Goal: Transaction & Acquisition: Book appointment/travel/reservation

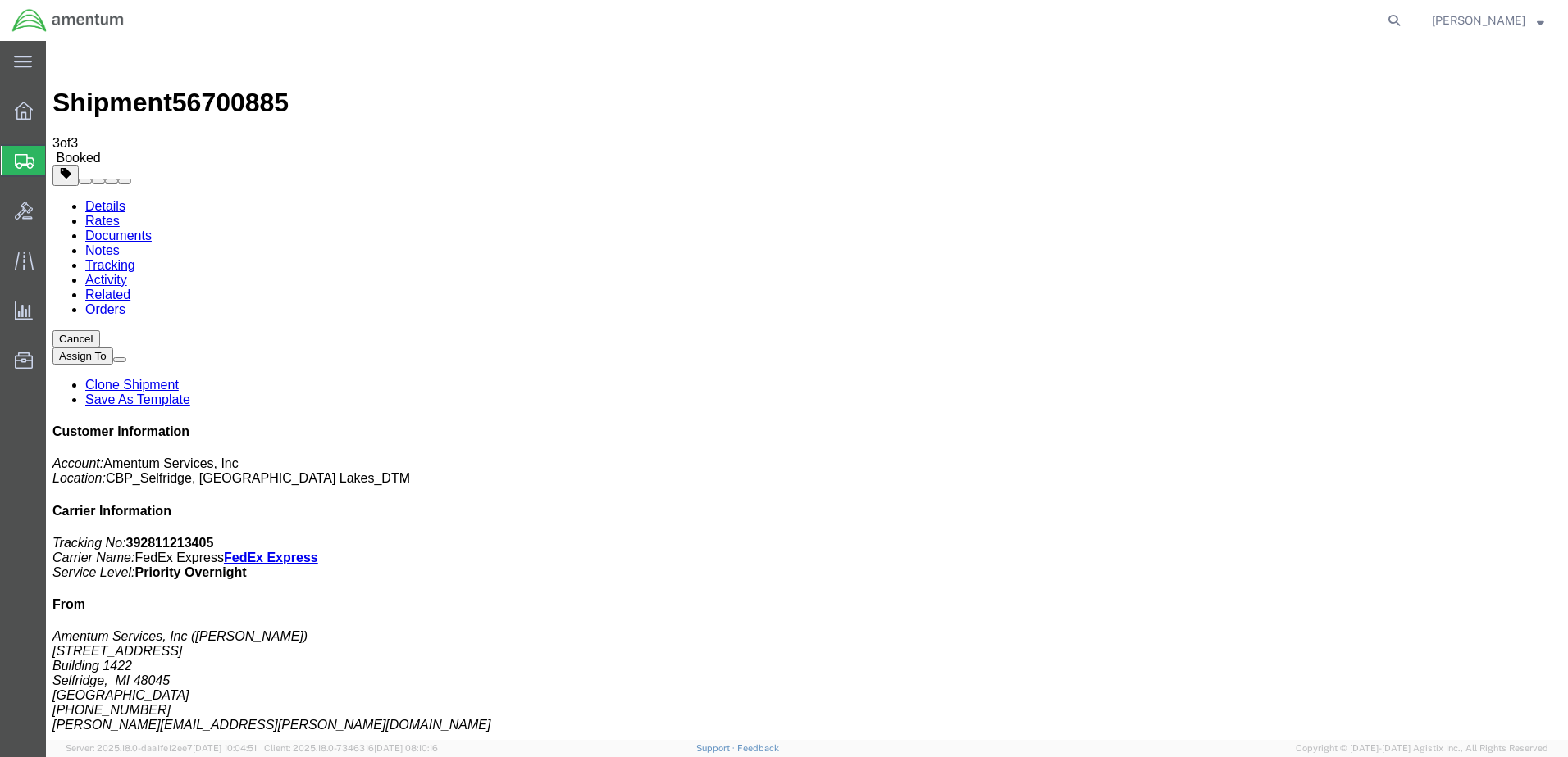
click at [0, 0] on span "Create Shipment" at bounding box center [0, 0] width 0 height 0
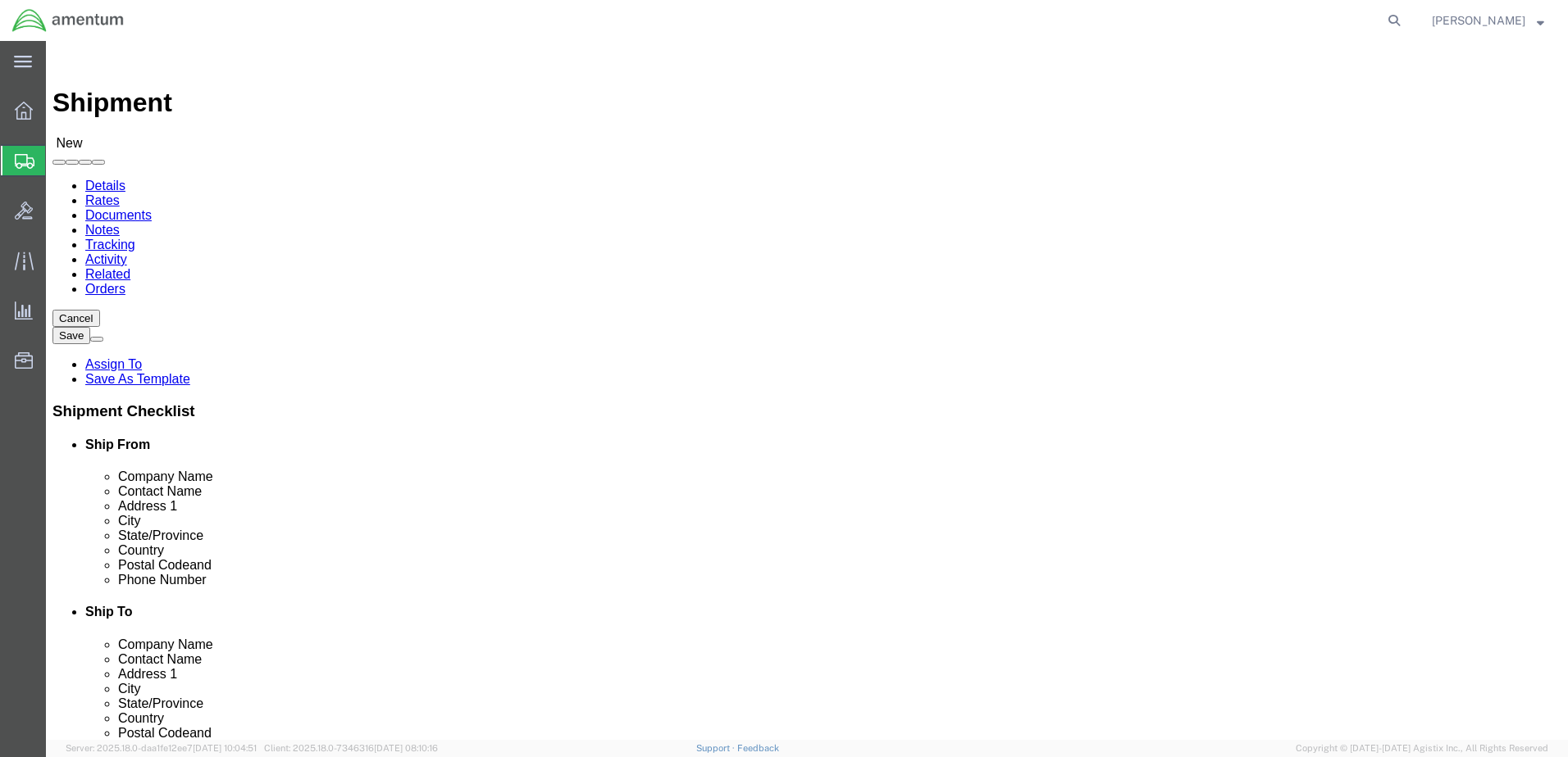
type input "GRE"
select select "49920"
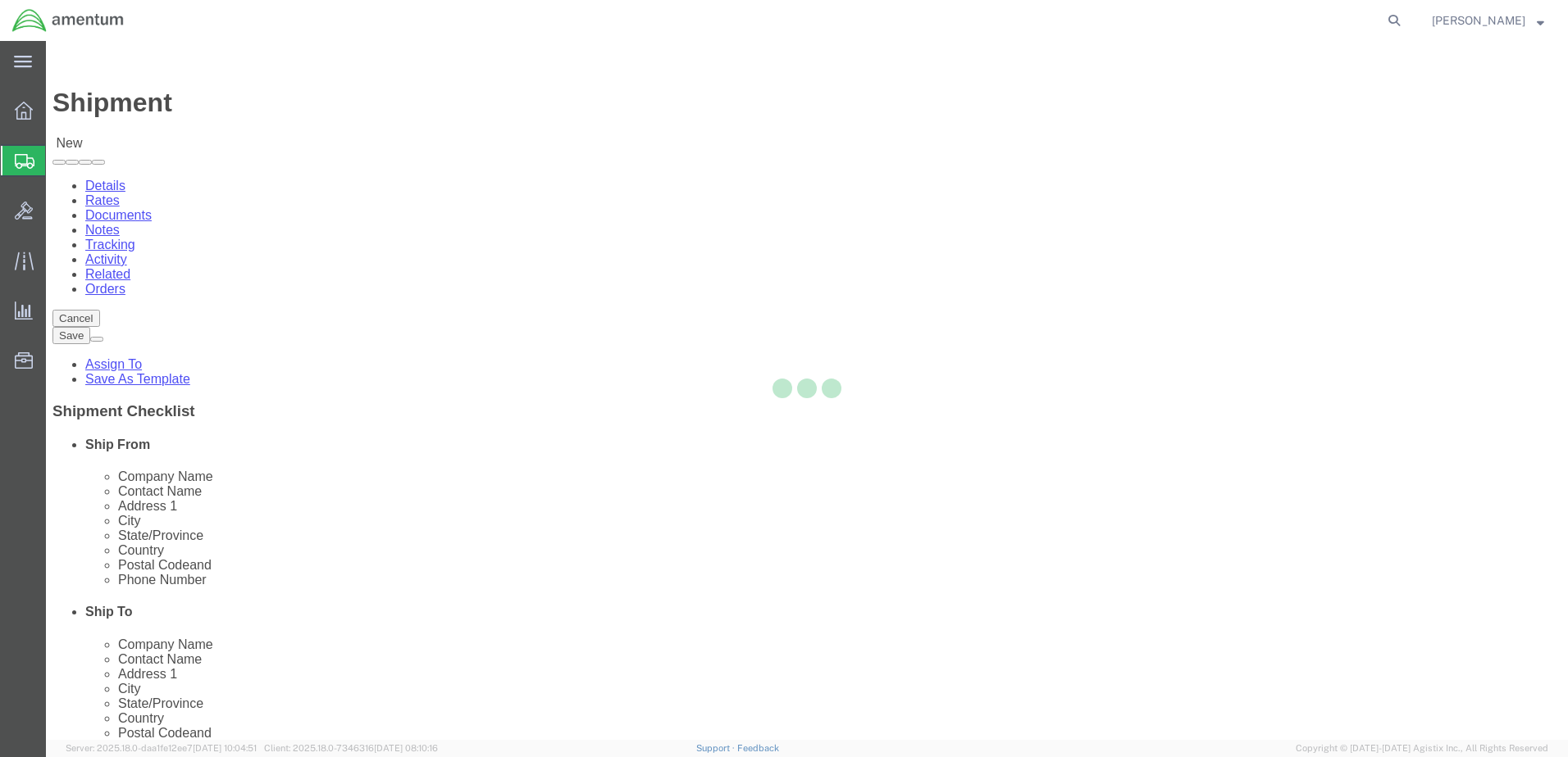
select select "MT"
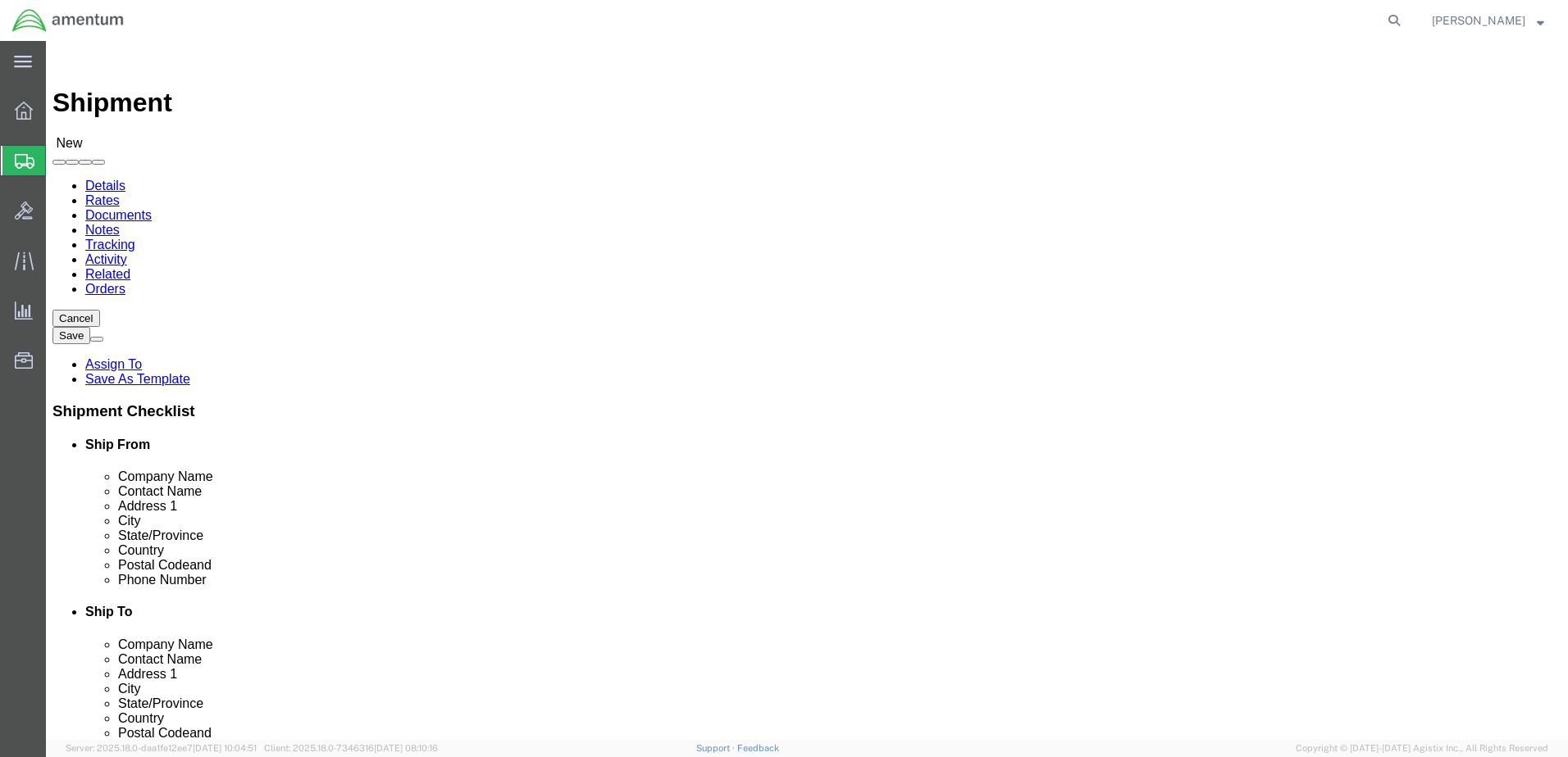
type input "GREA"
select select "49921"
select select "MI"
type input "WSA"
select select "49914"
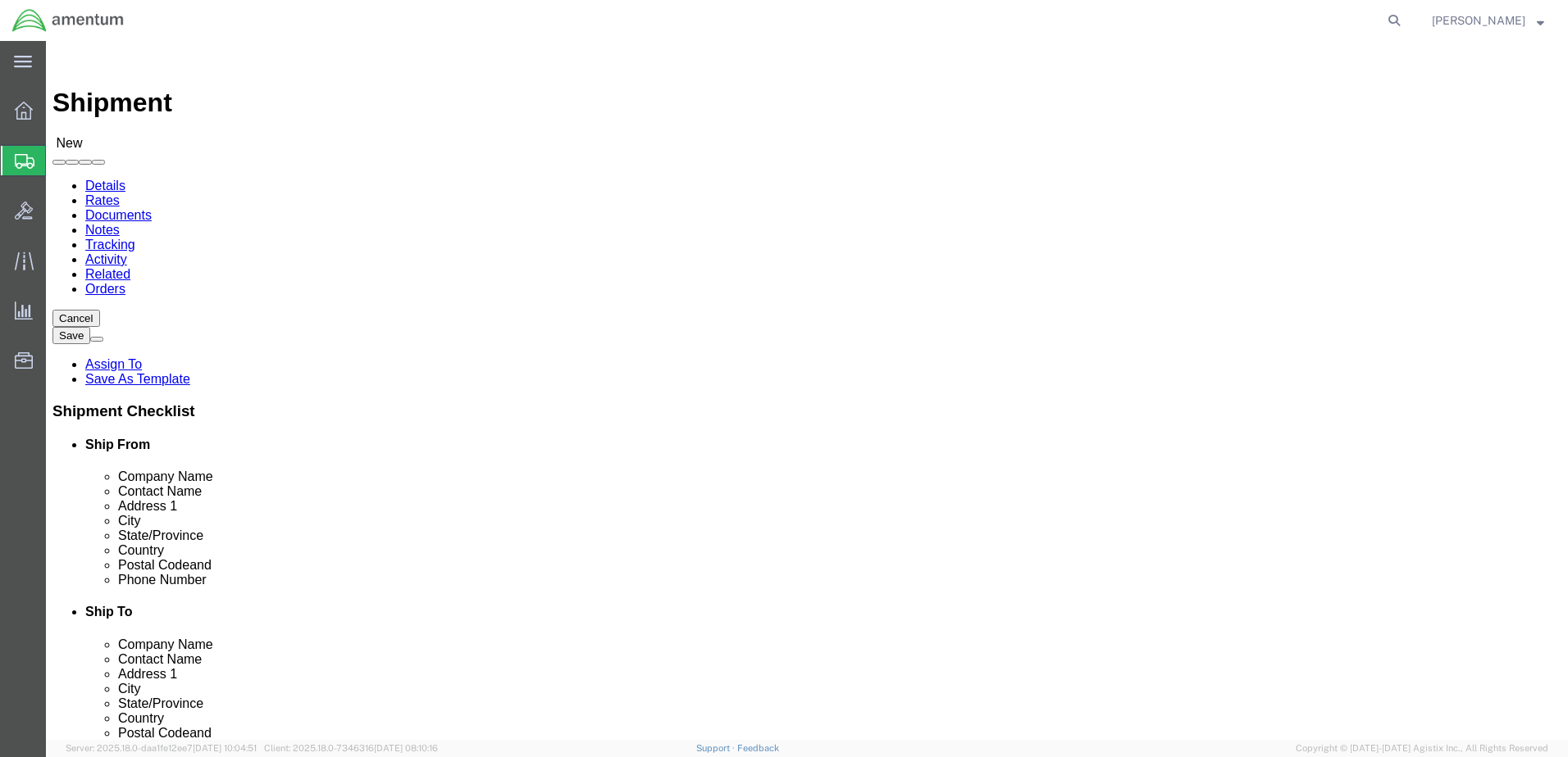
select select "[GEOGRAPHIC_DATA]"
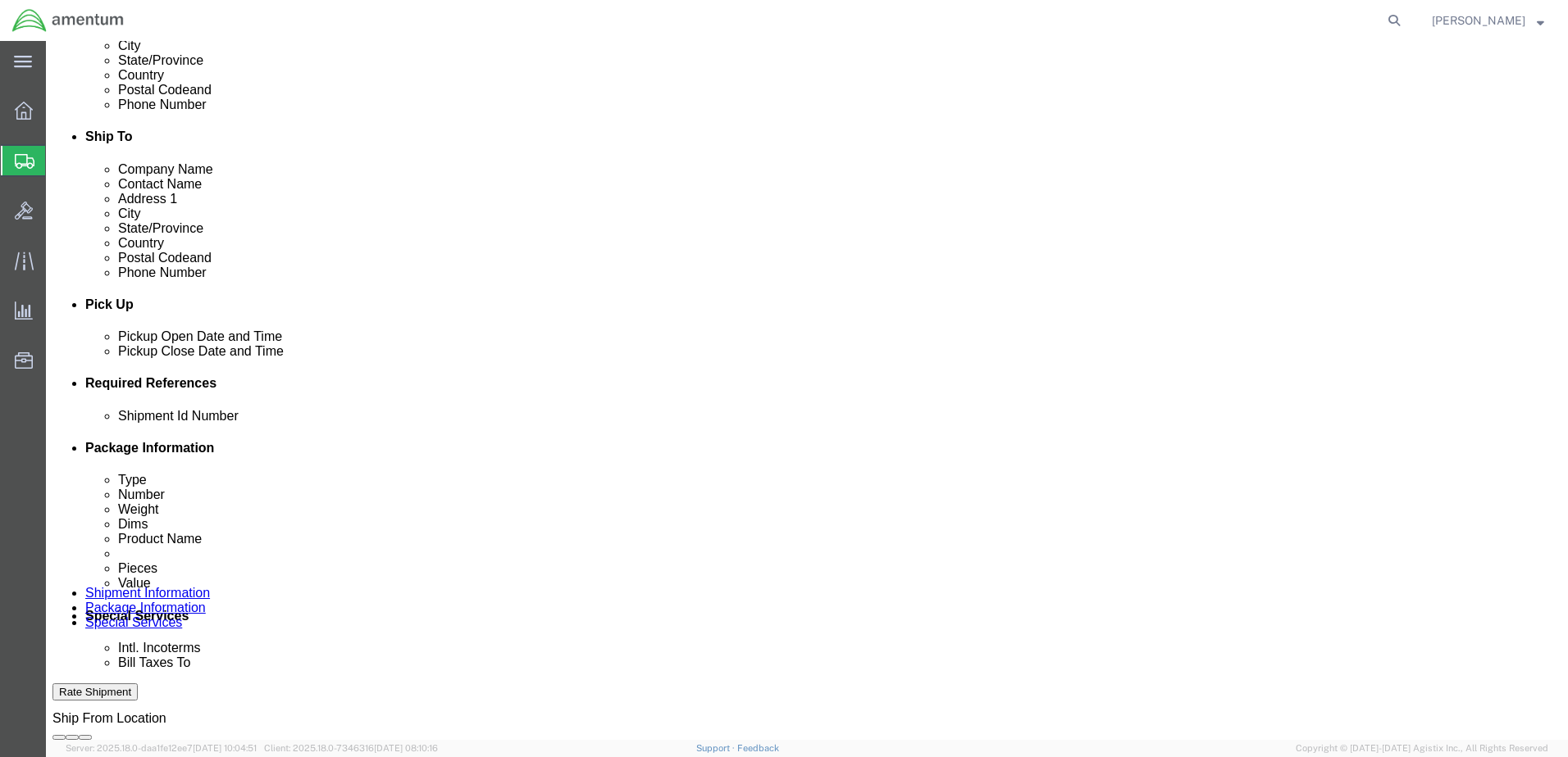
scroll to position [492, 0]
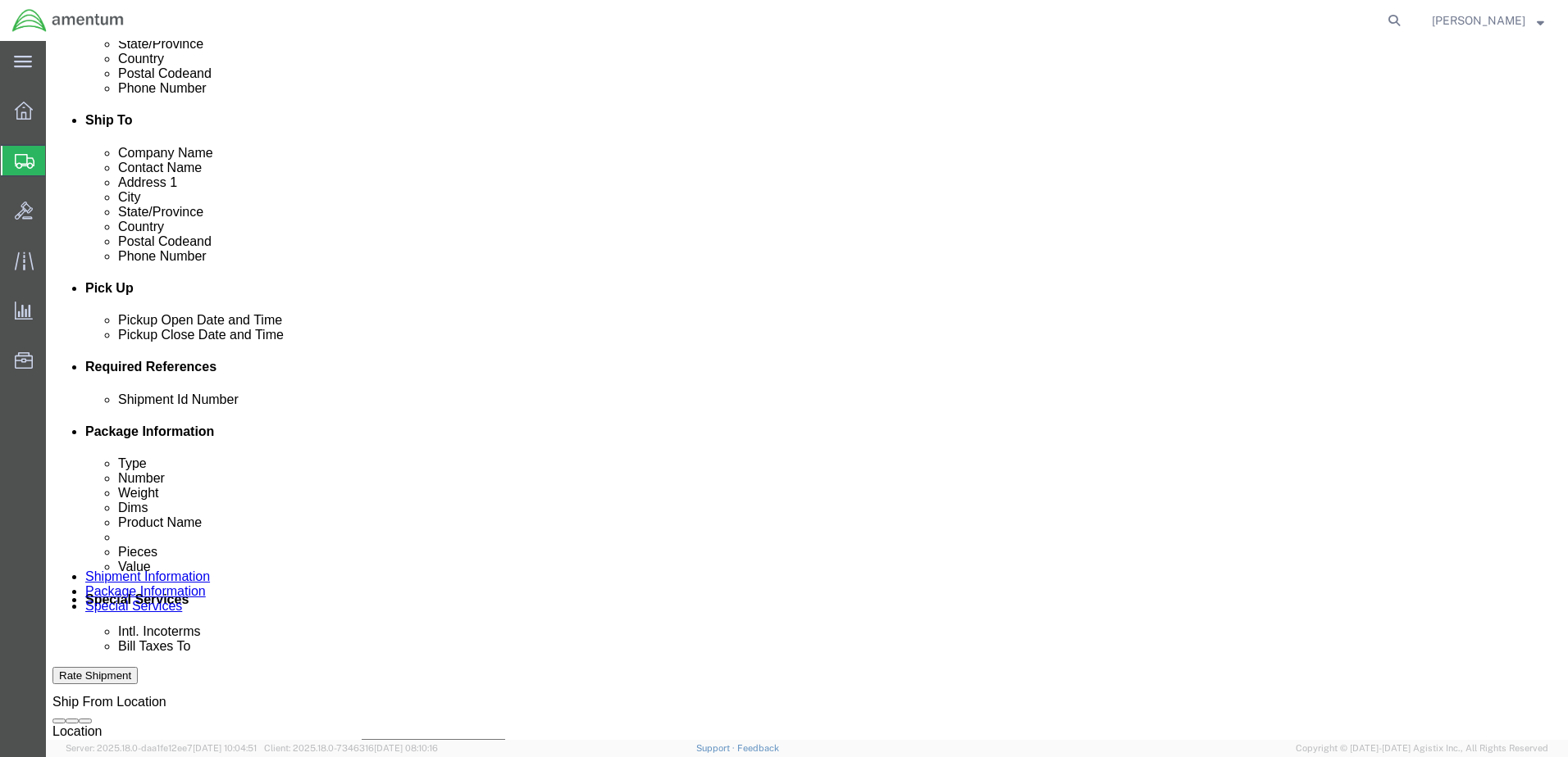
click button "Add reference"
click input "text"
type input "t"
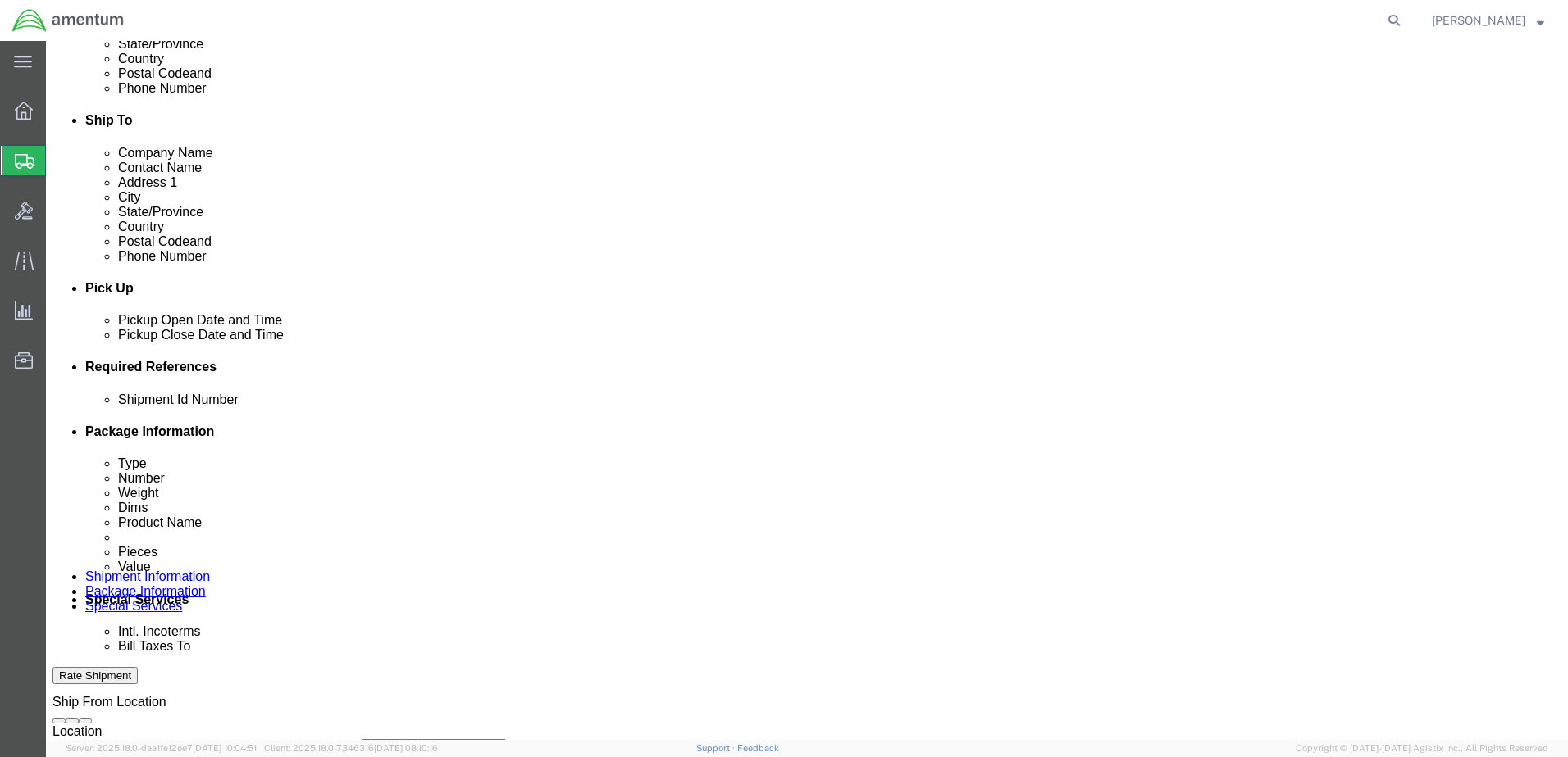
type input "TOOL LOAN TO WSA"
drag, startPoint x: 484, startPoint y: 519, endPoint x: 482, endPoint y: 502, distance: 17.1
click select "Select Account Type Activity ID Airline Appointment Number ASN Batch Request # …"
select select "DEPT"
click select "Select Account Type Activity ID Airline Appointment Number ASN Batch Request # …"
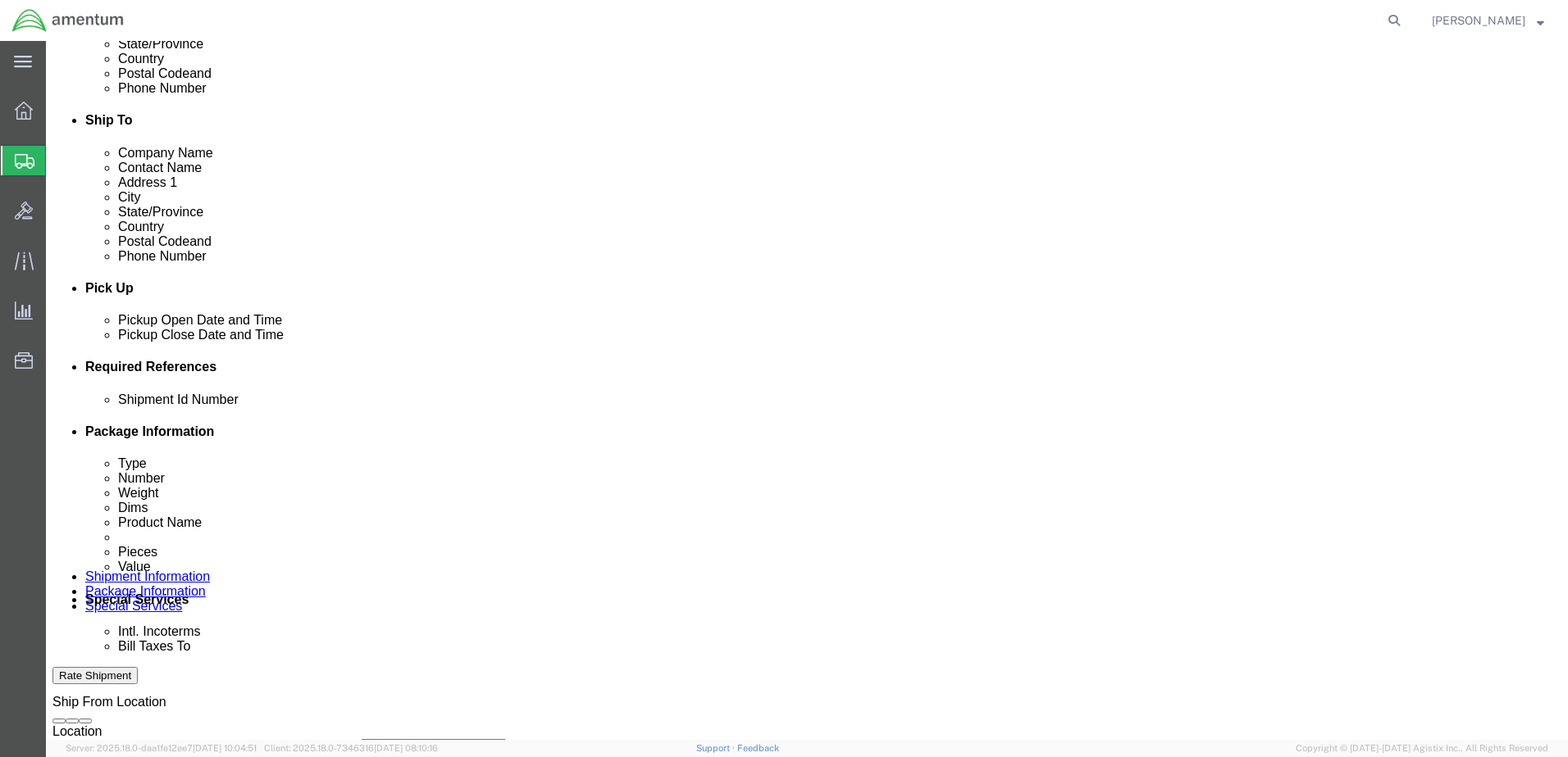
click input "text"
type input "CBP"
click div "Shipment Id Number TOOL LOAN TO WSA Select Account Type Activity ID Airline App…"
click select "Select Account Type Activity ID Airline Appointment Number ASN Batch Request # …"
select select "CUSTREF"
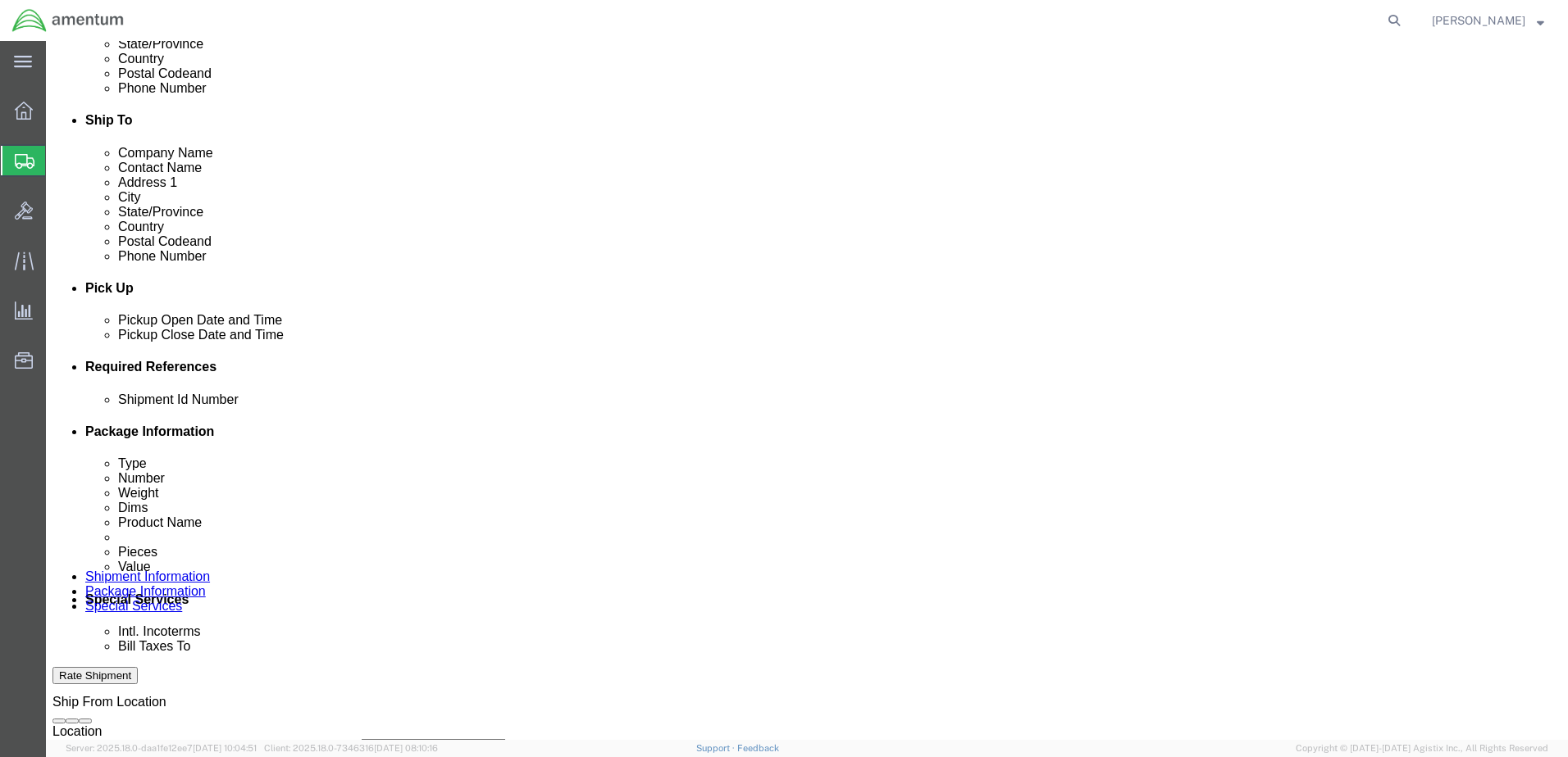
click select "Select Account Type Activity ID Airline Appointment Number ASN Batch Request # …"
click input "text"
type input "TOOL LOAN TO WSA"
drag, startPoint x: 122, startPoint y: 538, endPoint x: 128, endPoint y: 533, distance: 7.8
click select "Select Account Type Activity ID Airline Appointment Number ASN Batch Request # …"
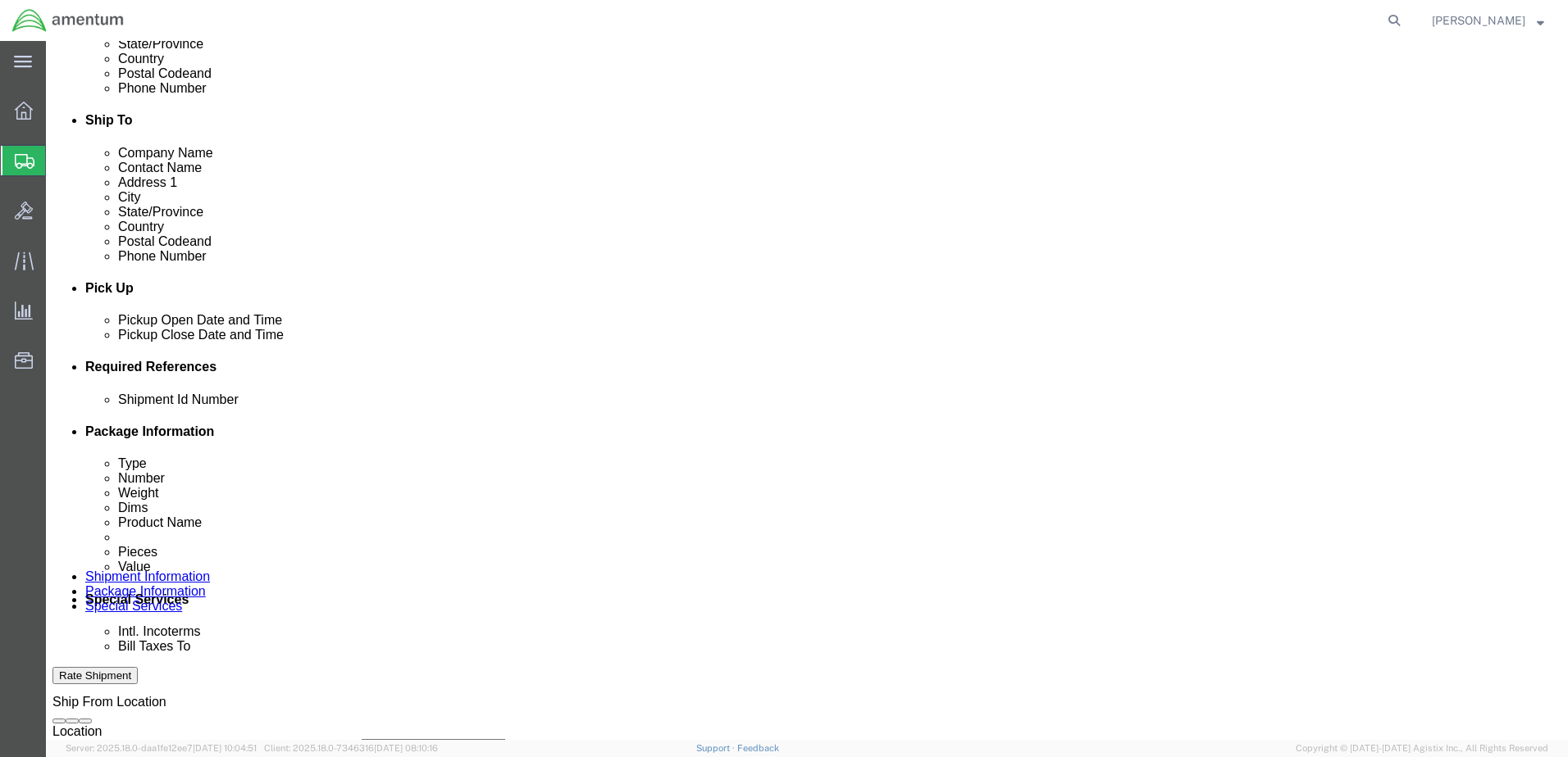
select select "PROJNUM"
click select "Select Account Type Activity ID Airline Appointment Number ASN Batch Request # …"
click input "text"
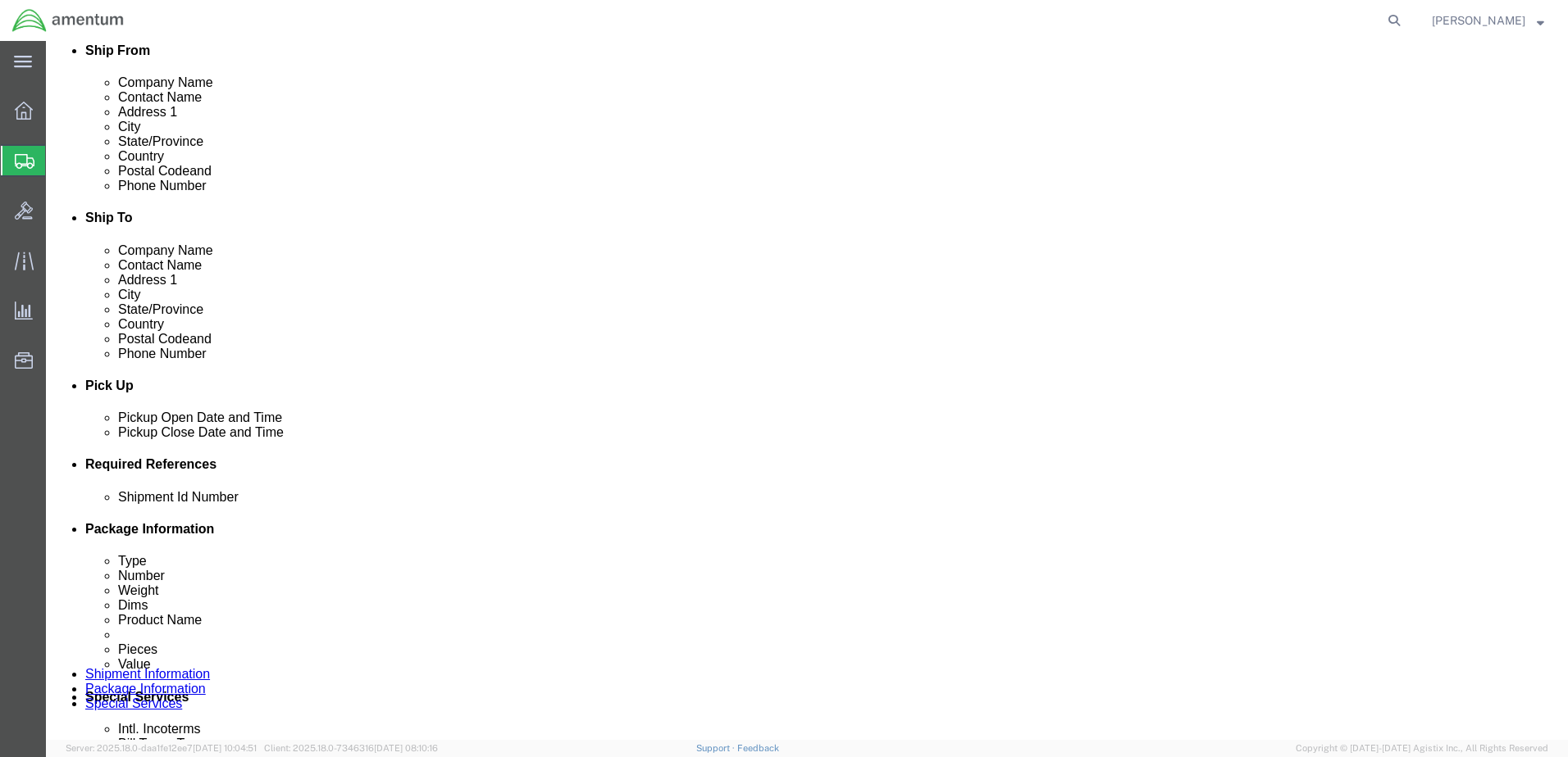
scroll to position [328, 0]
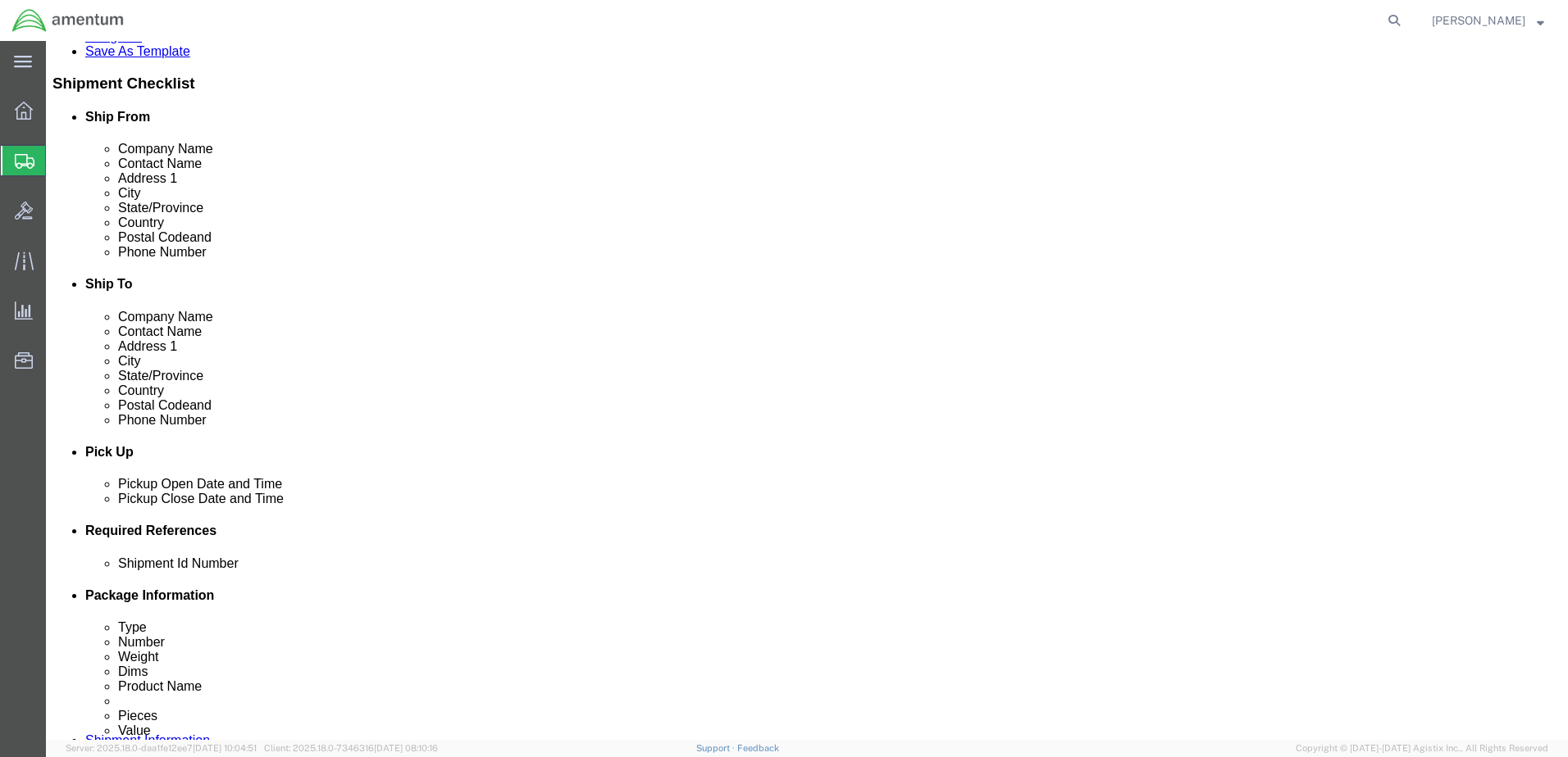
type input "6118.03.03.2219.000.DTM.0000"
click icon
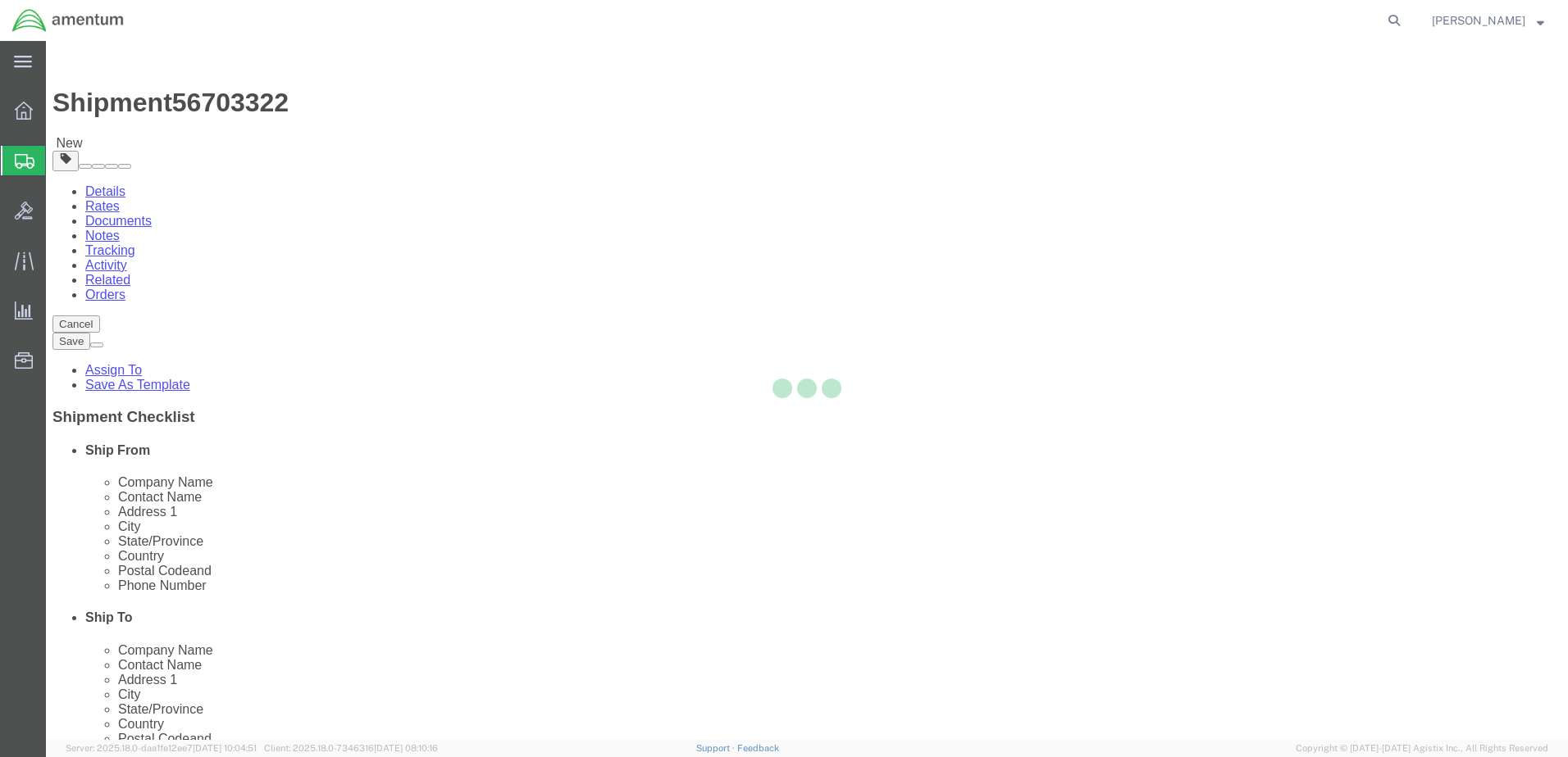
select select "CBOX"
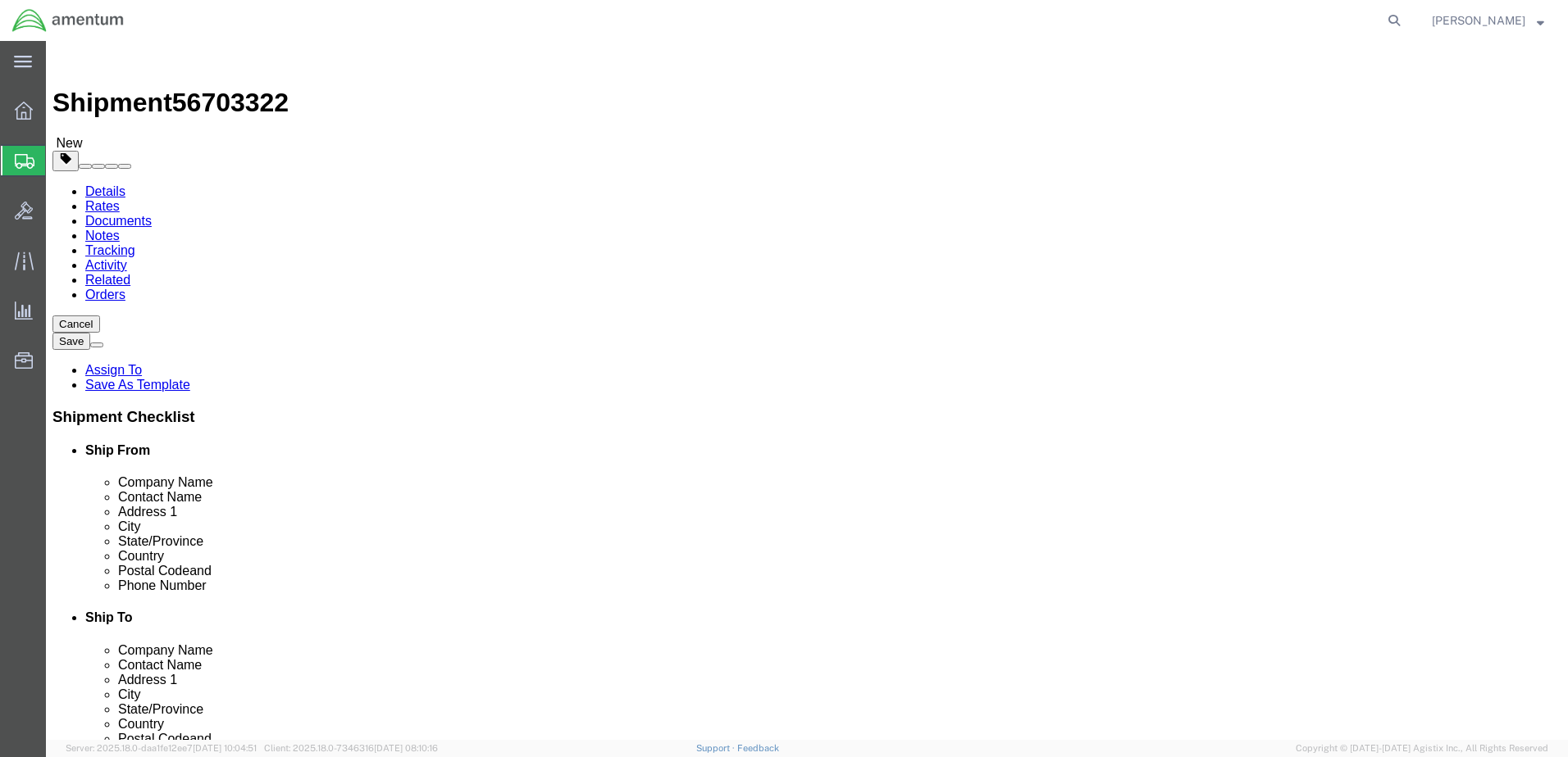
click input "text"
type input "15"
type input "11"
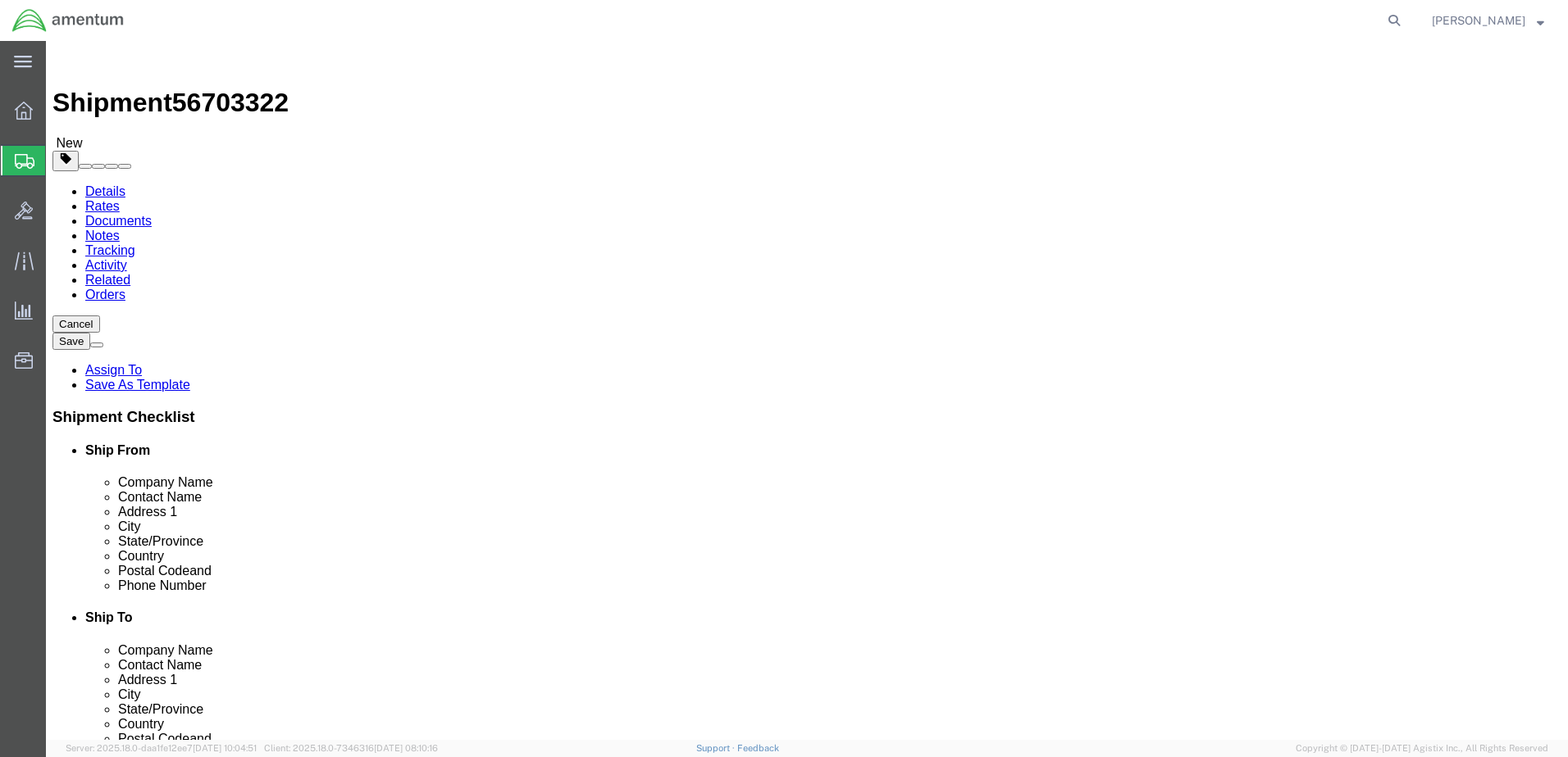
click link "Add Content"
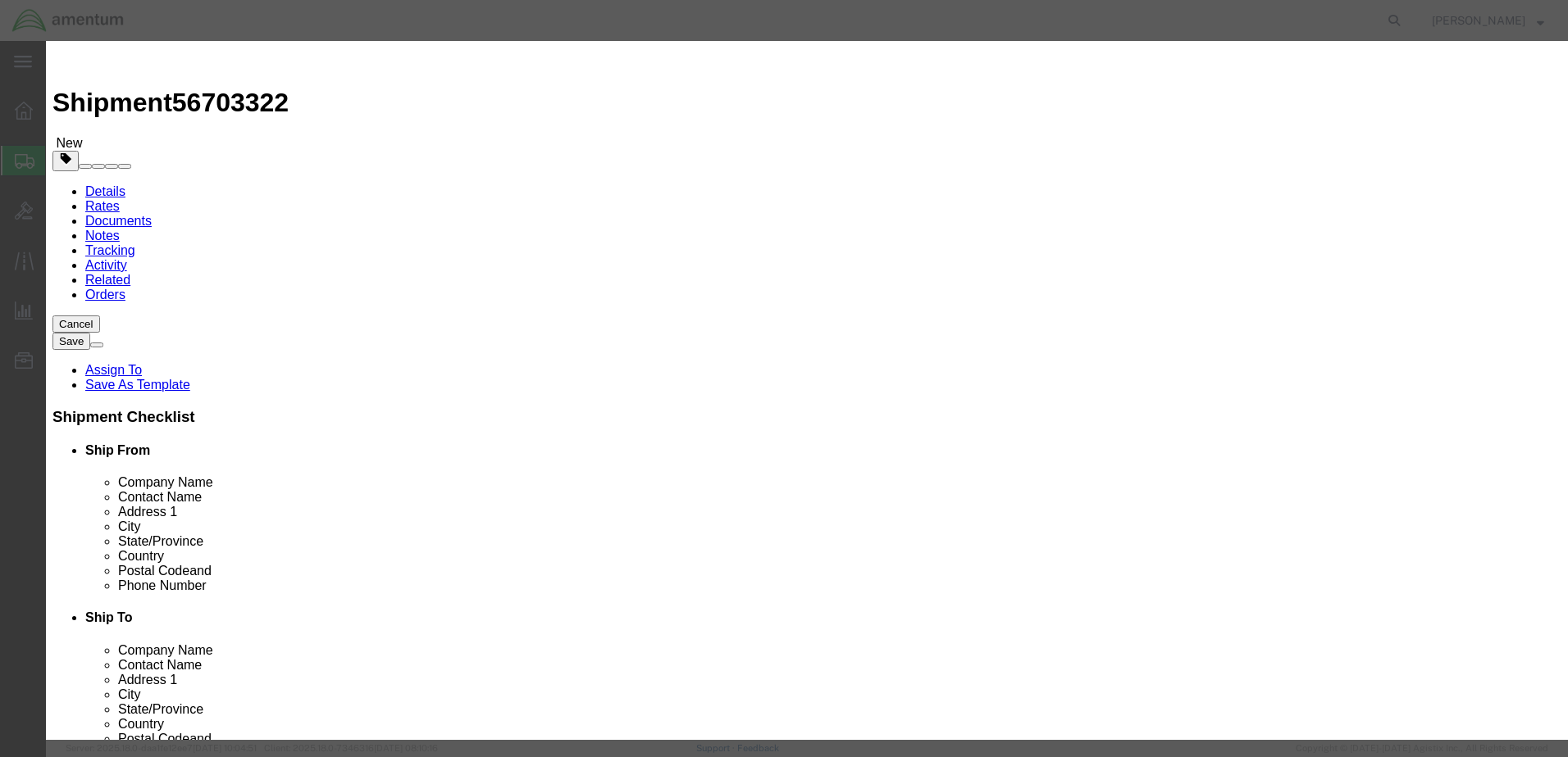
click input "text"
type input "DC FUEL TEST SET"
type input "1"
type input "2500"
click button "Save & Close"
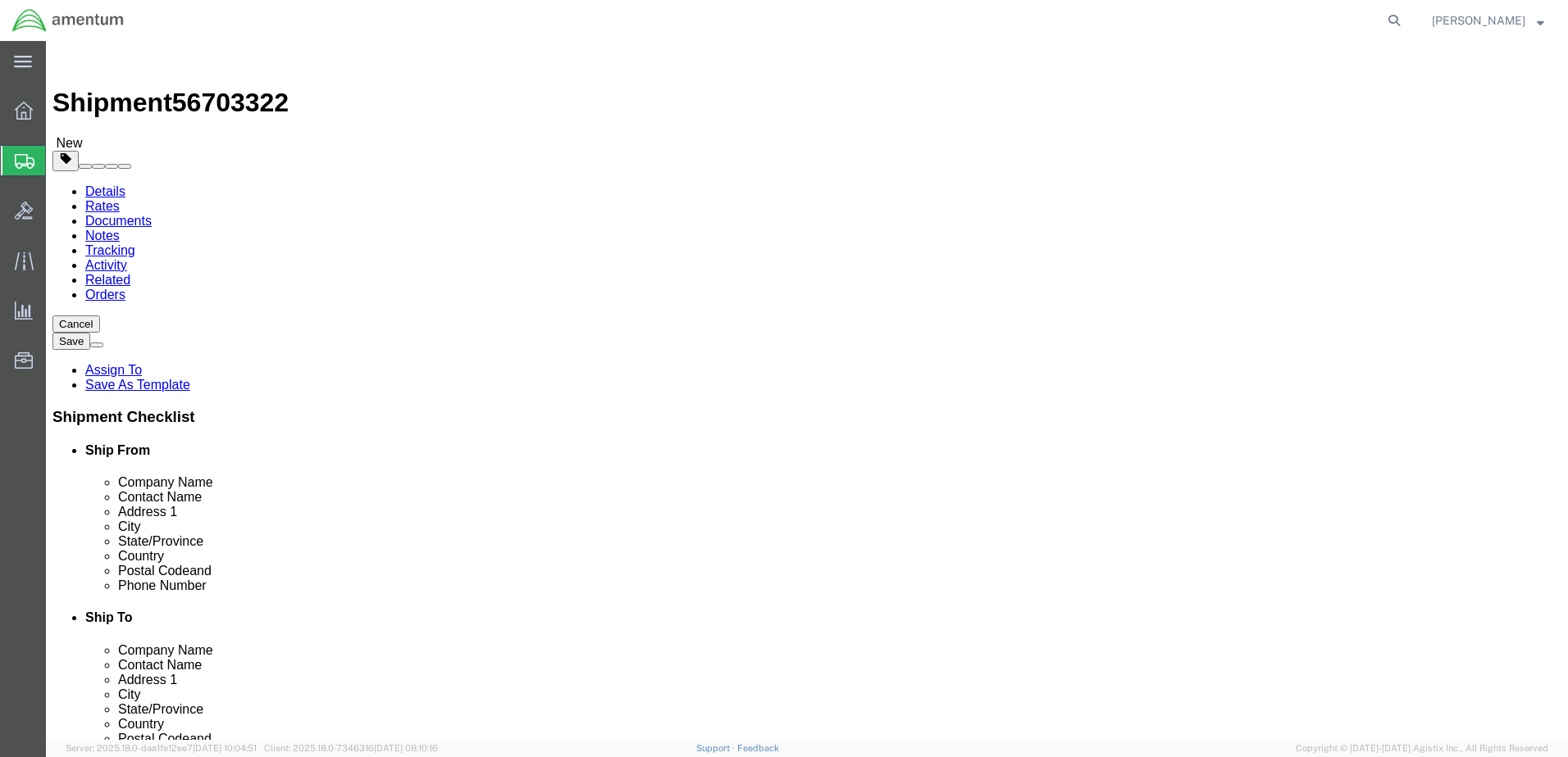
click button "Rate Shipment"
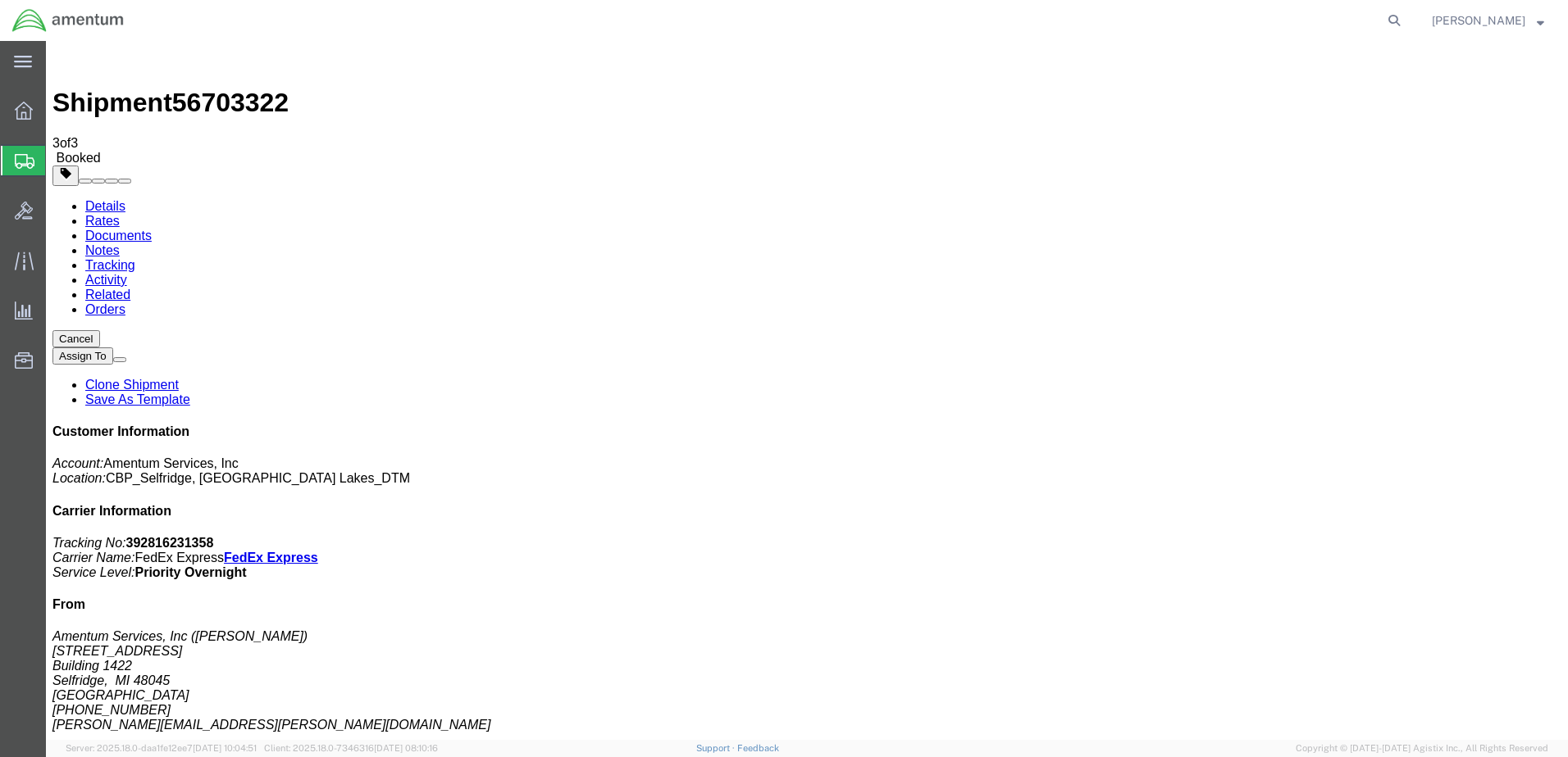
click at [0, 0] on span "Create Shipment" at bounding box center [0, 0] width 0 height 0
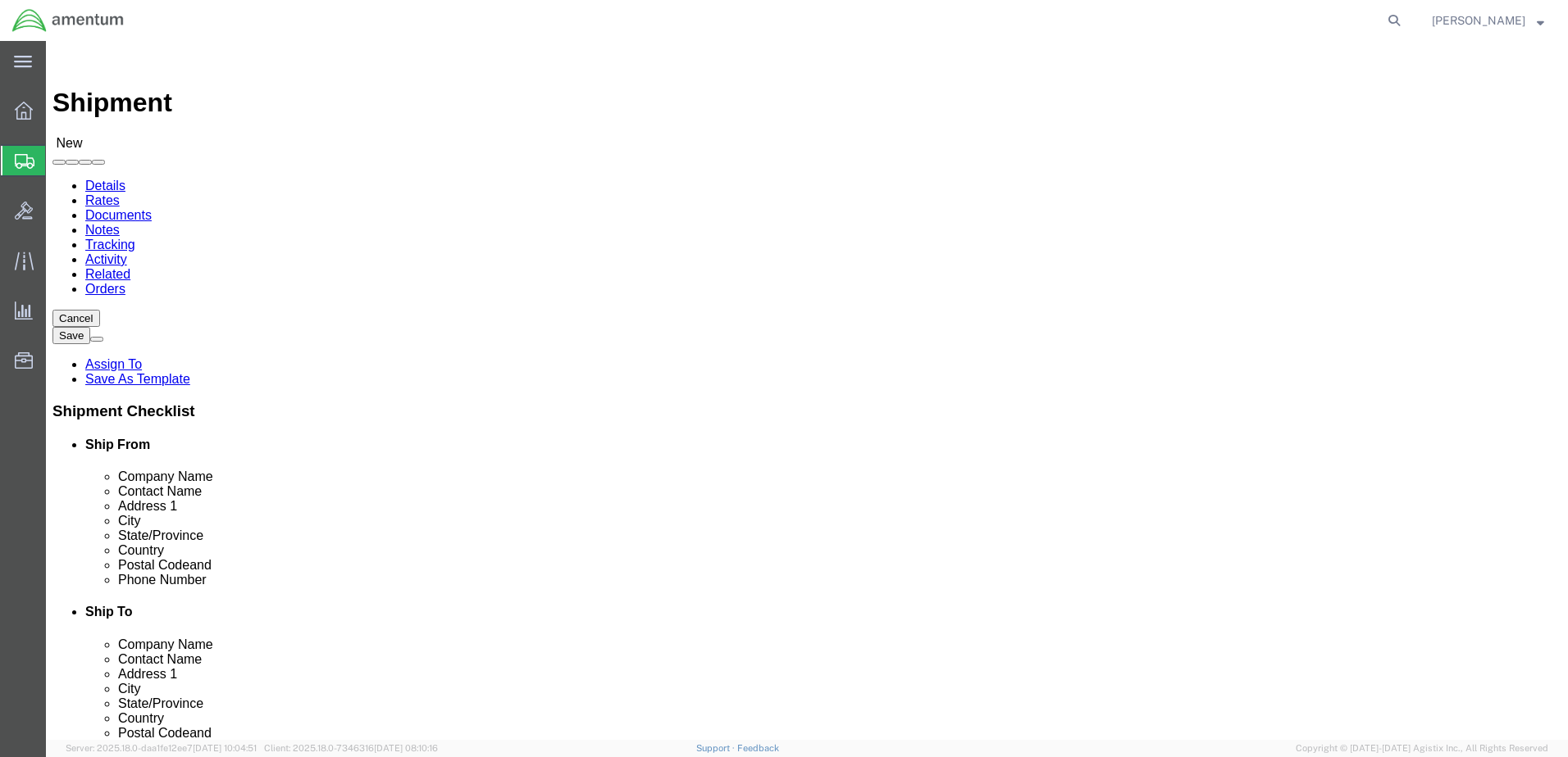
type input "B17"
click input "text"
type input "b17"
type input "tobyhannah"
